Goal: Information Seeking & Learning: Learn about a topic

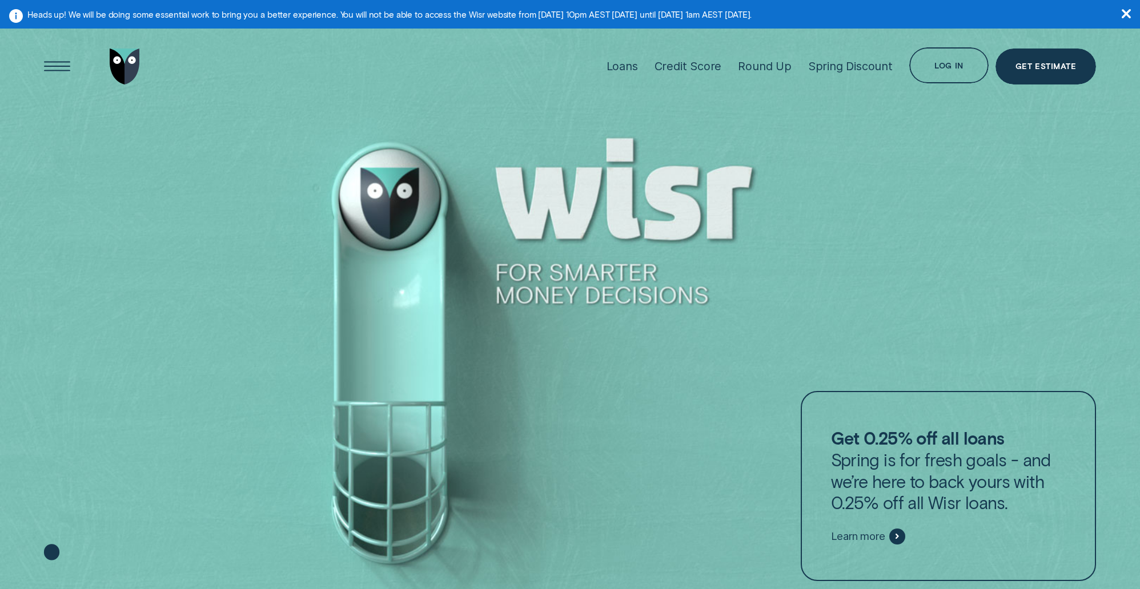
click at [612, 67] on li "Loans" at bounding box center [622, 65] width 48 height 79
click at [624, 67] on div "Loans" at bounding box center [621, 66] width 31 height 14
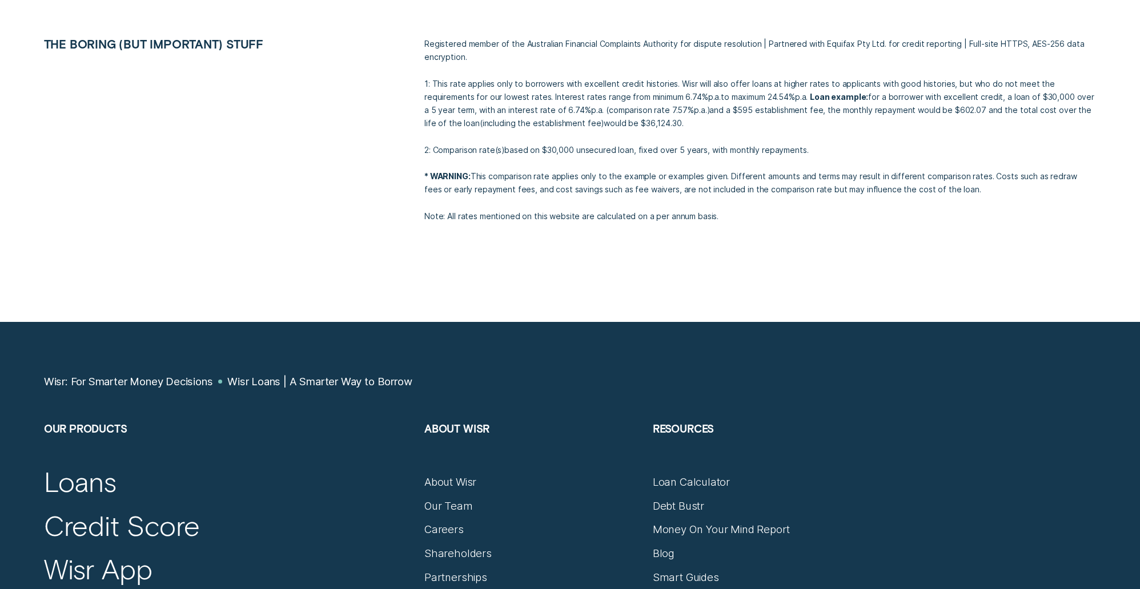
scroll to position [5771, 0]
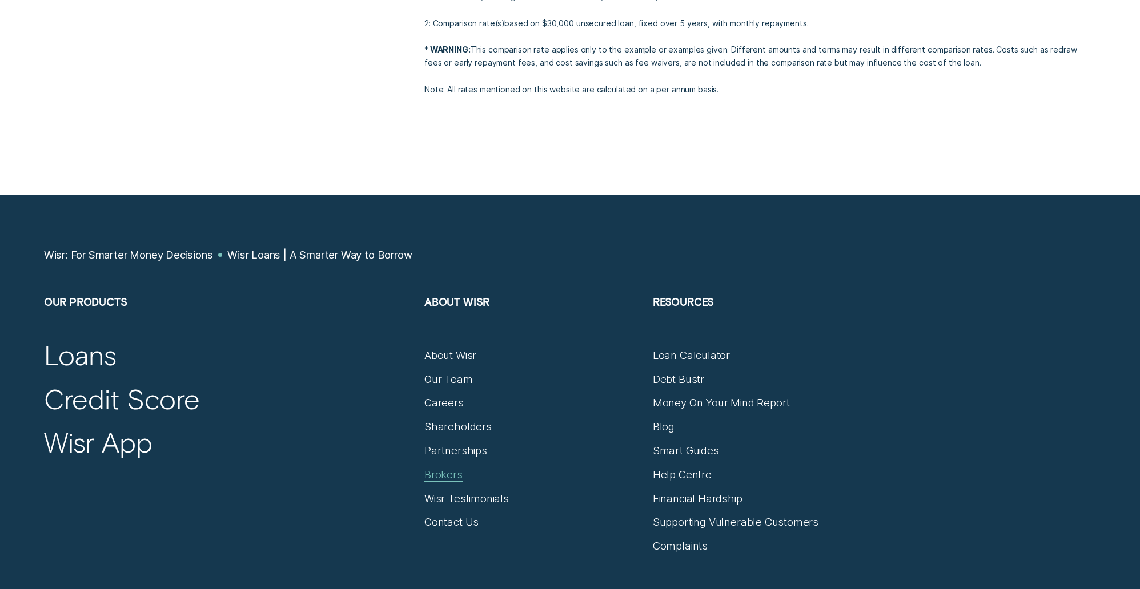
click at [444, 473] on div "Brokers" at bounding box center [443, 474] width 38 height 13
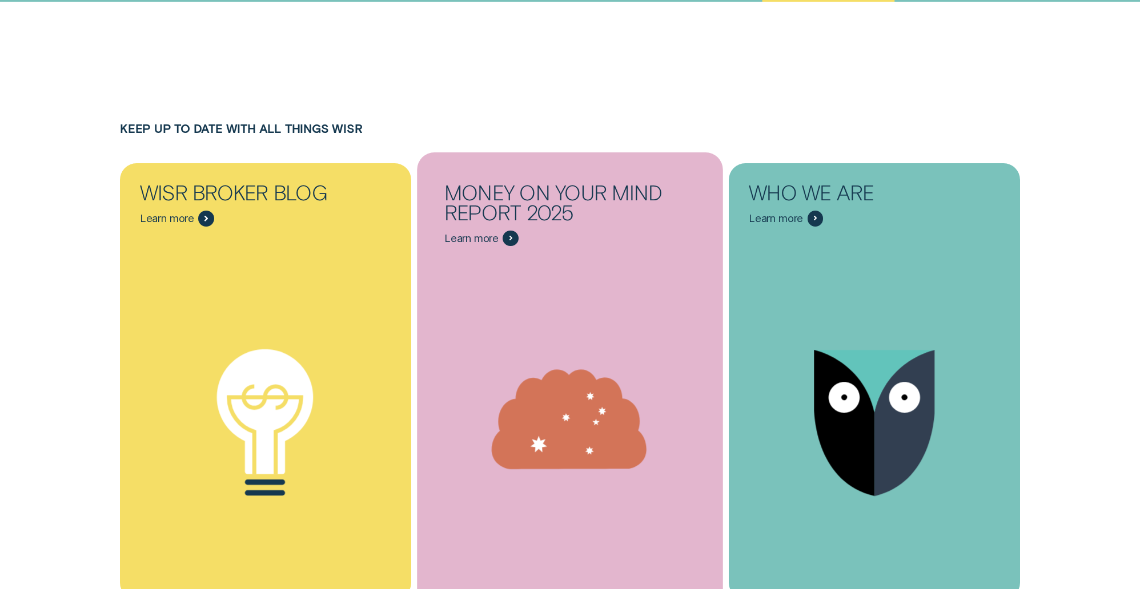
scroll to position [6793, 0]
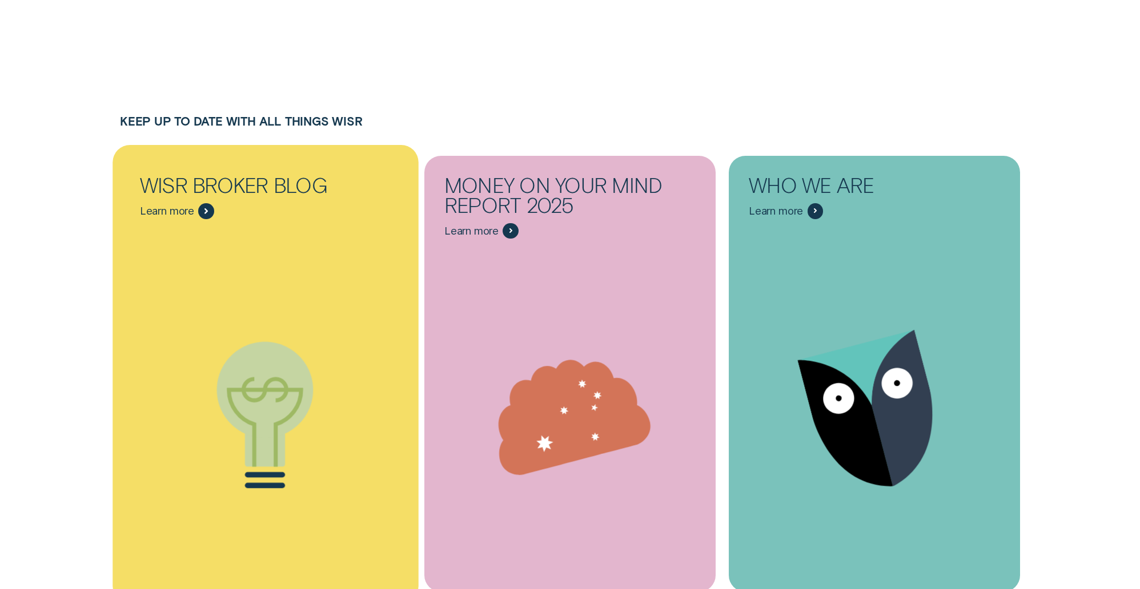
click at [378, 428] on icon "Wisr Broker Blog - Learn more" at bounding box center [266, 416] width 306 height 234
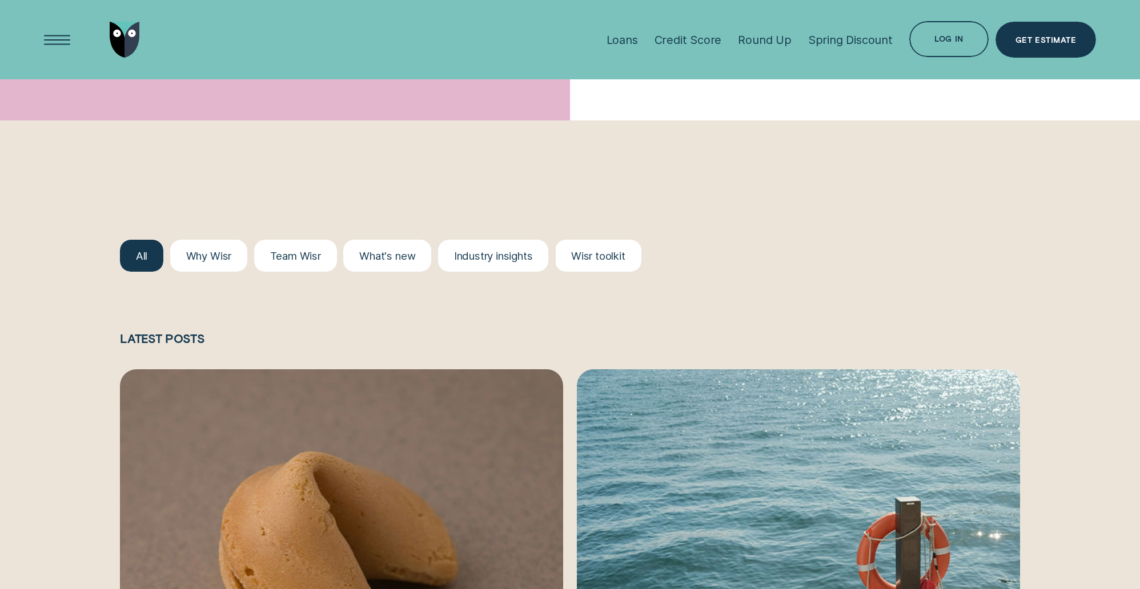
scroll to position [1227, 0]
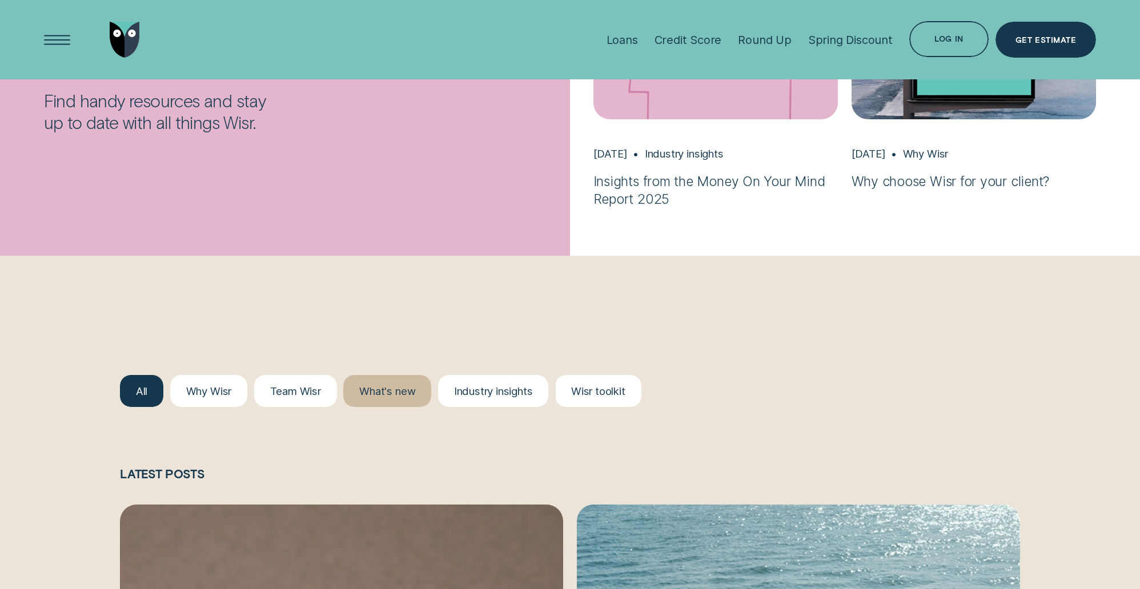
click at [395, 404] on div at bounding box center [387, 391] width 88 height 32
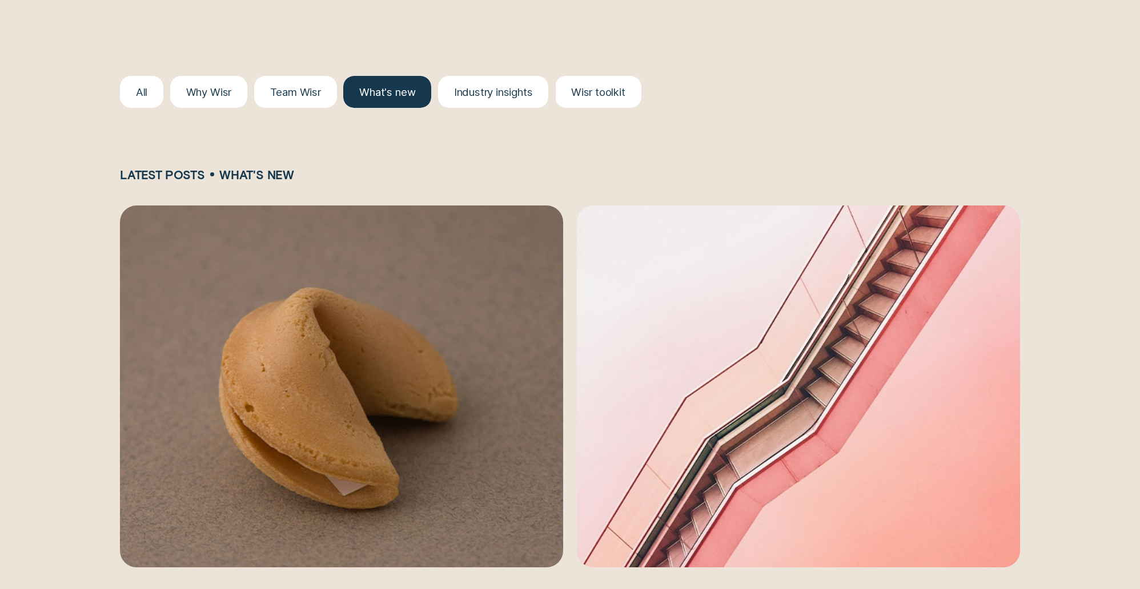
scroll to position [1640, 0]
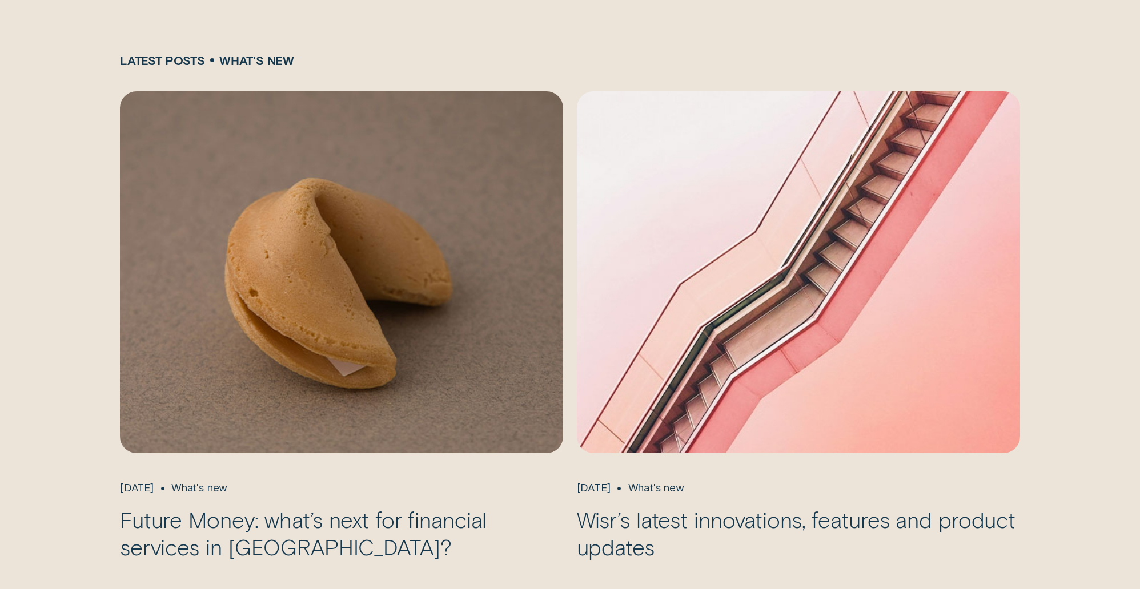
click at [792, 372] on img "Wisr’s latest innovations, features and product updates, Jan 14 What's new" at bounding box center [797, 272] width 465 height 380
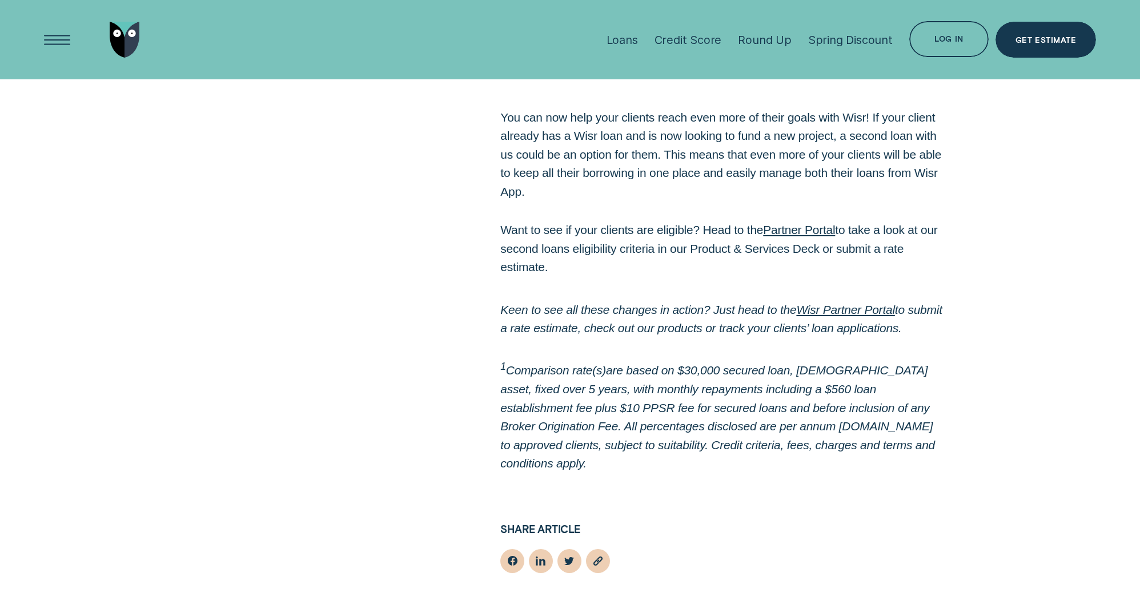
scroll to position [3484, 0]
